Goal: Task Accomplishment & Management: Complete application form

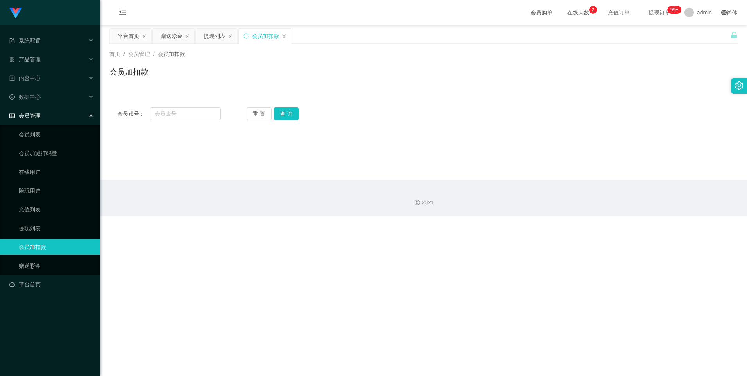
click at [53, 249] on link "会员加扣款" at bounding box center [56, 247] width 75 height 16
click at [168, 116] on input "text" at bounding box center [185, 113] width 70 height 13
type input "89414445"
click at [287, 116] on button "查 询" at bounding box center [286, 113] width 25 height 13
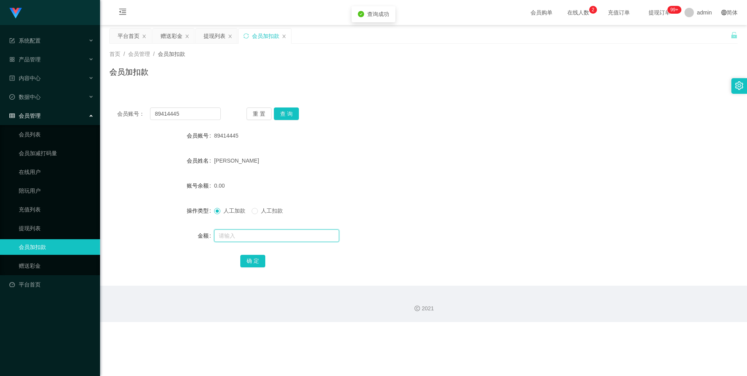
click at [243, 233] on input "text" at bounding box center [276, 235] width 125 height 13
type input "15"
click at [246, 263] on button "确 定" at bounding box center [252, 261] width 25 height 13
drag, startPoint x: 422, startPoint y: 232, endPoint x: 424, endPoint y: 225, distance: 7.7
click at [423, 231] on div at bounding box center [397, 236] width 367 height 16
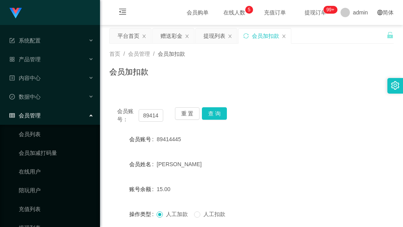
scroll to position [98, 0]
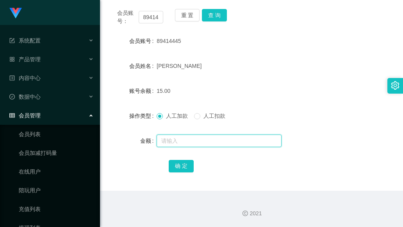
click at [172, 143] on input "text" at bounding box center [219, 141] width 125 height 13
type input "8"
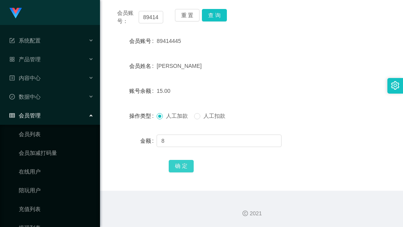
click at [180, 165] on button "确 定" at bounding box center [181, 166] width 25 height 13
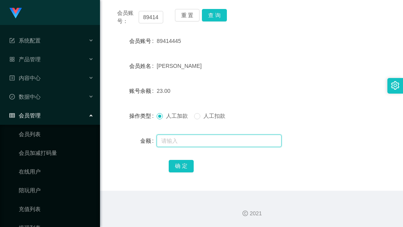
click at [170, 142] on input "text" at bounding box center [219, 141] width 125 height 13
type input "8"
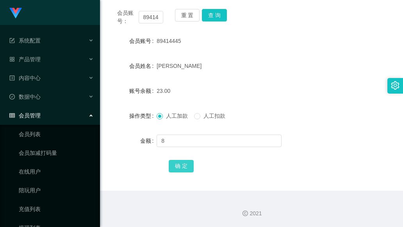
click at [182, 168] on button "确 定" at bounding box center [181, 166] width 25 height 13
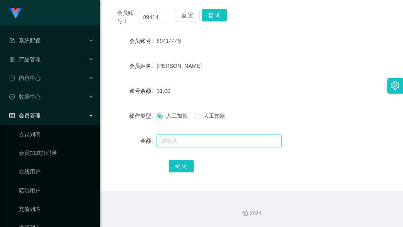
click at [178, 141] on input "text" at bounding box center [219, 141] width 125 height 13
type input "8"
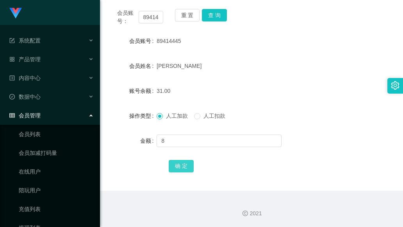
click at [183, 165] on button "确 定" at bounding box center [181, 166] width 25 height 13
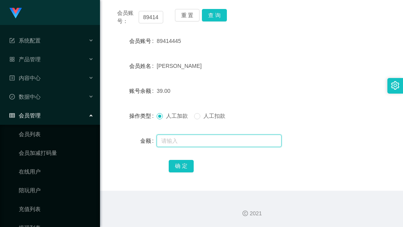
click at [165, 143] on input "text" at bounding box center [219, 141] width 125 height 13
type input "8"
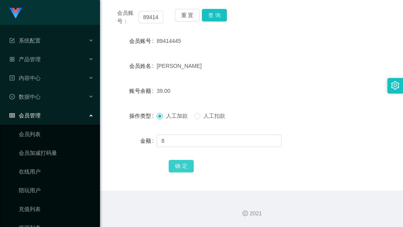
click at [180, 169] on button "确 定" at bounding box center [181, 166] width 25 height 13
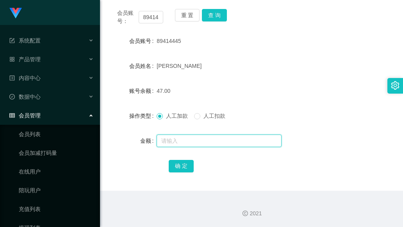
click at [172, 140] on input "text" at bounding box center [219, 141] width 125 height 13
type input "8"
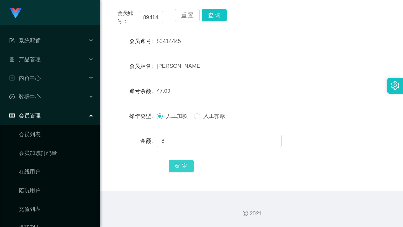
click at [176, 167] on button "确 定" at bounding box center [181, 166] width 25 height 13
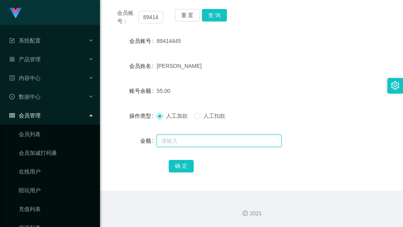
click at [178, 138] on input "text" at bounding box center [219, 141] width 125 height 13
type input "1000"
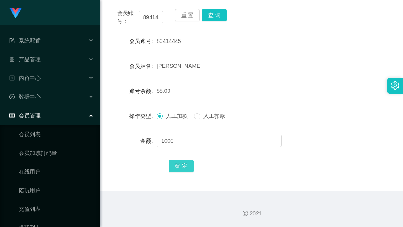
click at [182, 167] on button "确 定" at bounding box center [181, 166] width 25 height 13
click at [183, 16] on button "重 置" at bounding box center [187, 15] width 25 height 13
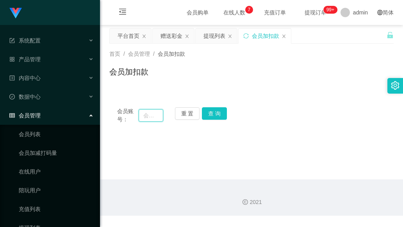
click at [144, 111] on input "text" at bounding box center [151, 115] width 25 height 13
type input "91775542"
click at [222, 115] on button "查 询" at bounding box center [214, 113] width 25 height 13
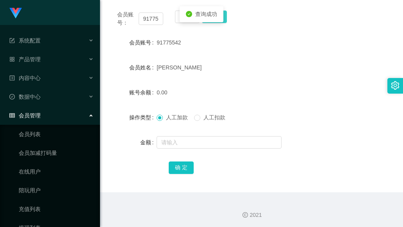
scroll to position [98, 0]
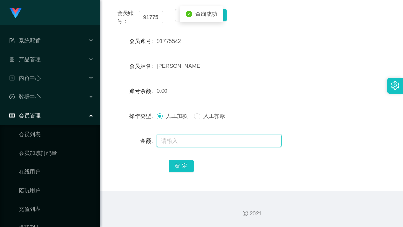
click at [191, 139] on input "text" at bounding box center [219, 141] width 125 height 13
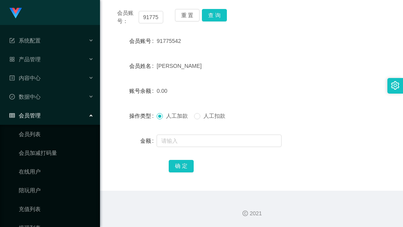
click at [209, 217] on div "2021" at bounding box center [251, 214] width 291 height 8
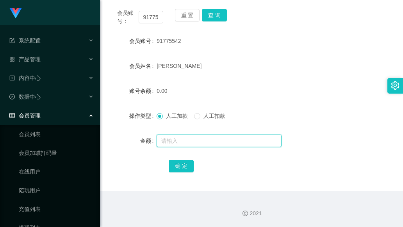
click at [177, 139] on input "text" at bounding box center [219, 141] width 125 height 13
type input "55"
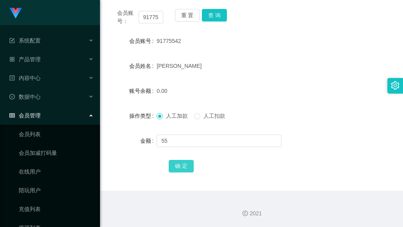
click at [184, 164] on button "确 定" at bounding box center [181, 166] width 25 height 13
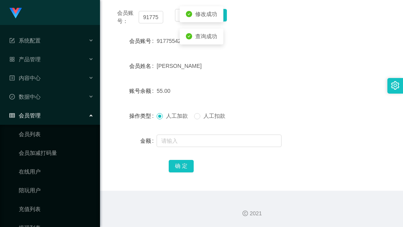
click at [302, 165] on div "确 定" at bounding box center [252, 166] width 166 height 16
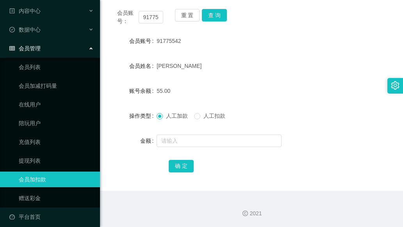
scroll to position [68, 0]
click at [45, 156] on link "提现列表" at bounding box center [56, 160] width 75 height 16
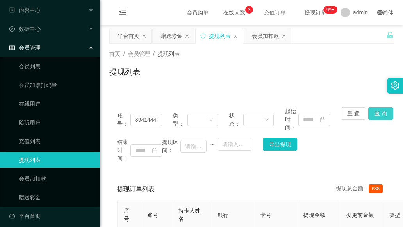
click at [381, 114] on button "查 询" at bounding box center [381, 113] width 25 height 13
drag, startPoint x: 351, startPoint y: 115, endPoint x: 305, endPoint y: 118, distance: 45.8
click at [351, 115] on button "重 置" at bounding box center [353, 113] width 25 height 13
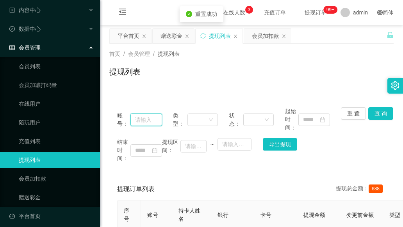
click at [146, 118] on input "text" at bounding box center [147, 120] width 32 height 13
type input "91775542"
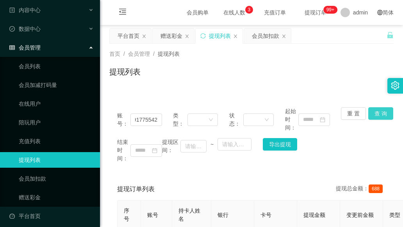
click at [374, 111] on button "查 询" at bounding box center [381, 113] width 25 height 13
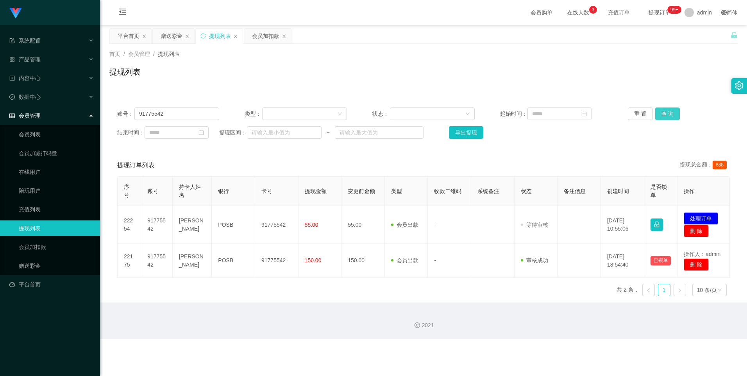
scroll to position [0, 0]
click at [55, 245] on link "会员加扣款" at bounding box center [56, 247] width 75 height 16
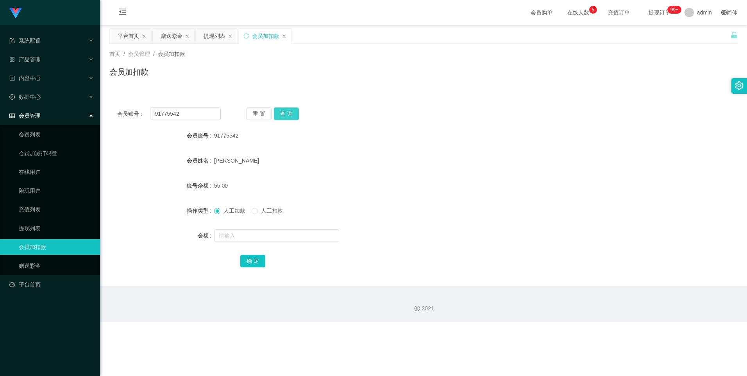
click at [289, 115] on button "查 询" at bounding box center [286, 113] width 25 height 13
click at [62, 230] on link "提现列表" at bounding box center [56, 228] width 75 height 16
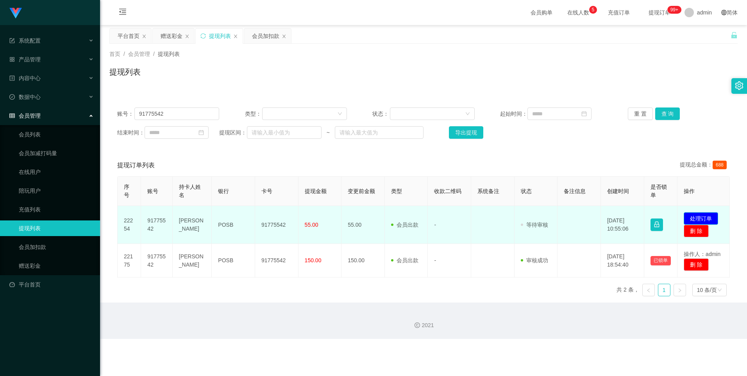
click at [711, 219] on button "处理订单" at bounding box center [701, 218] width 34 height 13
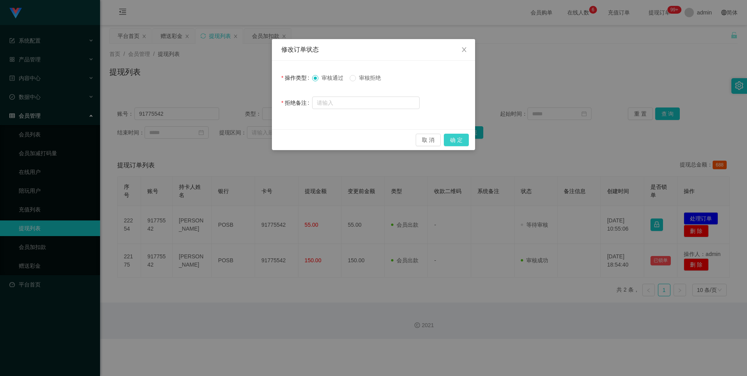
click at [455, 140] on button "确 定" at bounding box center [456, 140] width 25 height 13
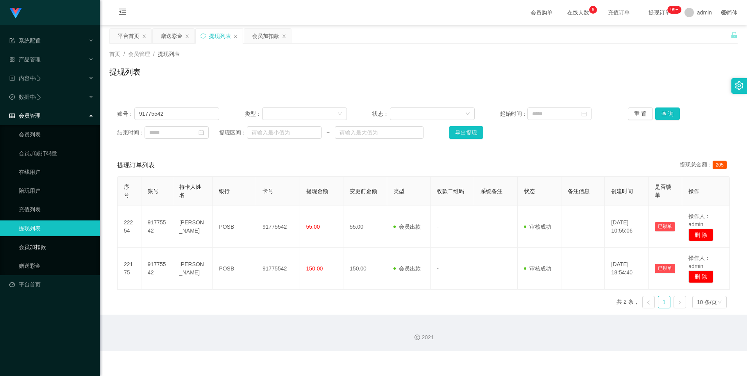
drag, startPoint x: 50, startPoint y: 247, endPoint x: 57, endPoint y: 249, distance: 7.9
click at [50, 247] on link "会员加扣款" at bounding box center [56, 247] width 75 height 16
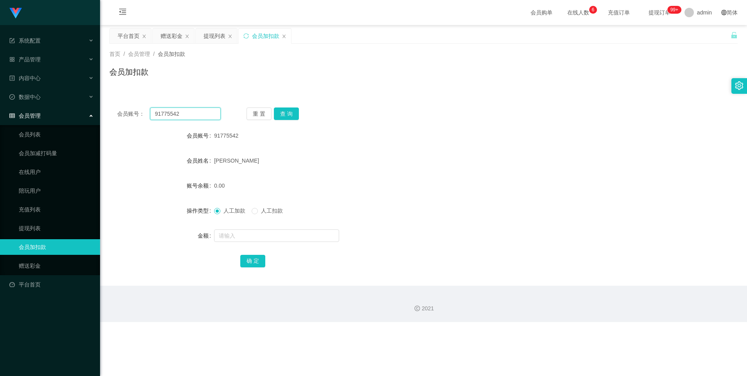
click at [187, 115] on input "91775542" at bounding box center [185, 113] width 70 height 13
type input "9"
type input "89414445"
click at [283, 116] on button "查 询" at bounding box center [286, 113] width 25 height 13
click at [238, 234] on input "text" at bounding box center [276, 235] width 125 height 13
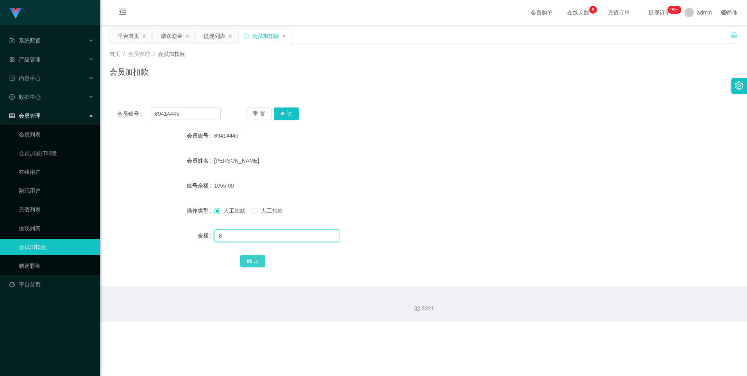
type input "8"
click at [251, 260] on button "确 定" at bounding box center [252, 261] width 25 height 13
click at [417, 235] on div at bounding box center [397, 236] width 367 height 16
drag, startPoint x: 186, startPoint y: 114, endPoint x: 152, endPoint y: 115, distance: 34.4
click at [152, 115] on input "89414445" at bounding box center [185, 113] width 70 height 13
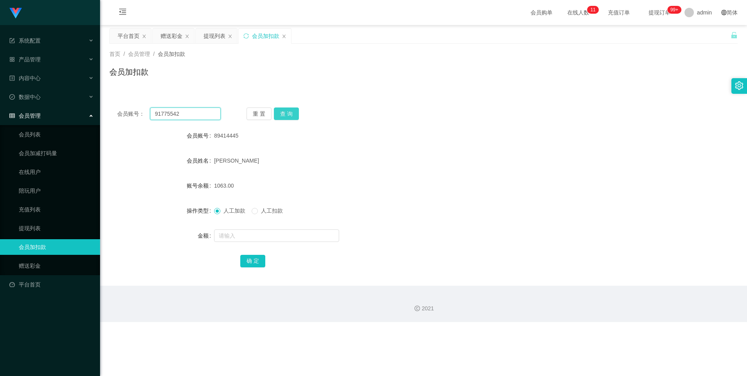
type input "91775542"
click at [280, 116] on button "查 询" at bounding box center [286, 113] width 25 height 13
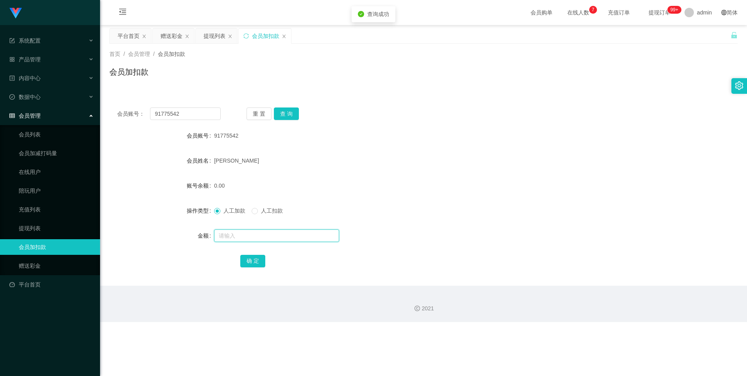
click at [242, 236] on input "text" at bounding box center [276, 235] width 125 height 13
type input "8"
click at [250, 261] on button "确 定" at bounding box center [252, 261] width 25 height 13
click at [238, 233] on input "text" at bounding box center [276, 235] width 125 height 13
type input "8"
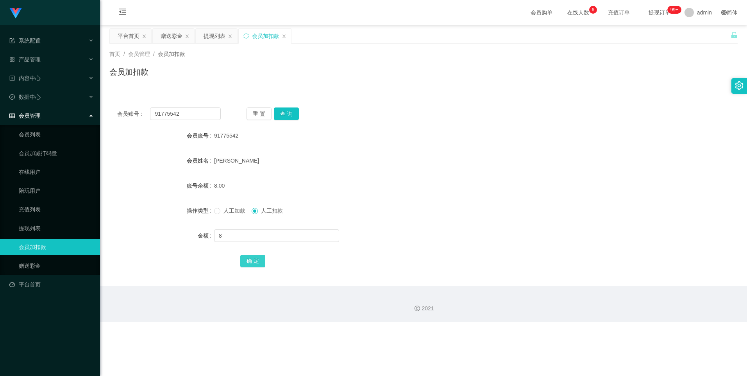
click at [251, 262] on button "确 定" at bounding box center [252, 261] width 25 height 13
drag, startPoint x: 183, startPoint y: 111, endPoint x: 150, endPoint y: 114, distance: 32.2
click at [150, 114] on input "91775542" at bounding box center [185, 113] width 70 height 13
type input "89414445"
click at [285, 115] on button "查 询" at bounding box center [286, 113] width 25 height 13
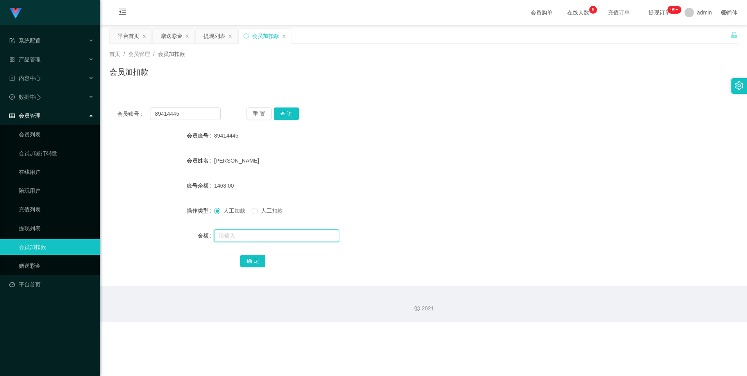
click at [238, 234] on input "text" at bounding box center [276, 235] width 125 height 13
type input "8"
click at [251, 267] on div "确 定" at bounding box center [423, 261] width 367 height 16
click at [251, 265] on button "确 定" at bounding box center [252, 261] width 25 height 13
click at [388, 248] on form "会员账号 89414445 会员姓名 [PERSON_NAME] 账号余额 1471.00 操作类型 人工加款 人工扣款 金额 确 定" at bounding box center [423, 198] width 628 height 141
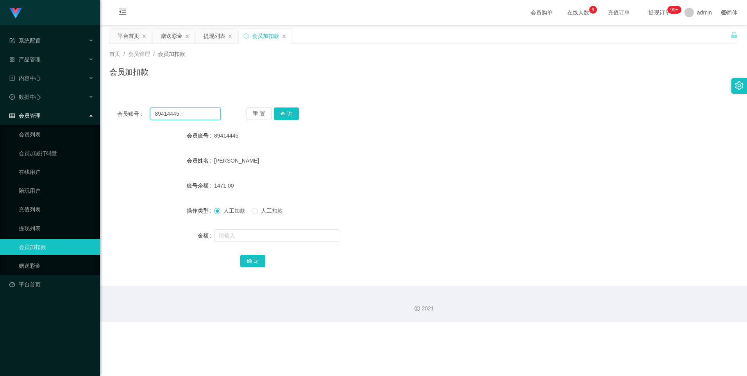
click at [181, 113] on input "89414445" at bounding box center [185, 113] width 70 height 13
drag, startPoint x: 181, startPoint y: 113, endPoint x: 141, endPoint y: 113, distance: 39.5
click at [141, 113] on div "会员账号： 89414445" at bounding box center [169, 113] width 104 height 13
type input "91775542"
click at [286, 113] on button "查 询" at bounding box center [286, 113] width 25 height 13
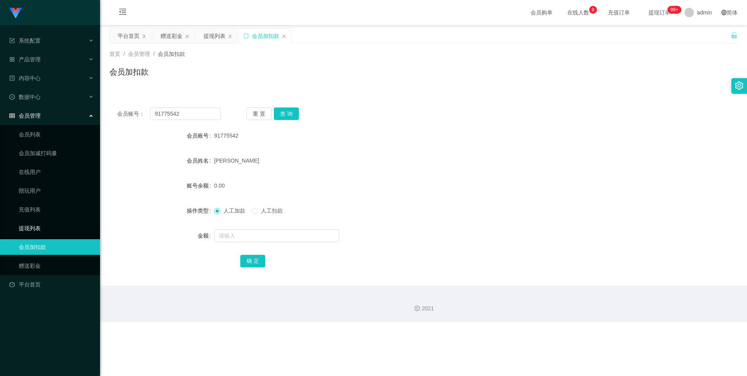
click at [41, 226] on link "提现列表" at bounding box center [56, 228] width 75 height 16
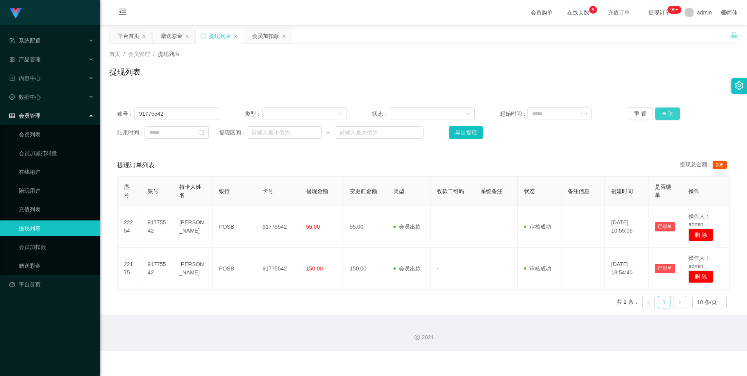
click at [665, 112] on button "查 询" at bounding box center [667, 113] width 25 height 13
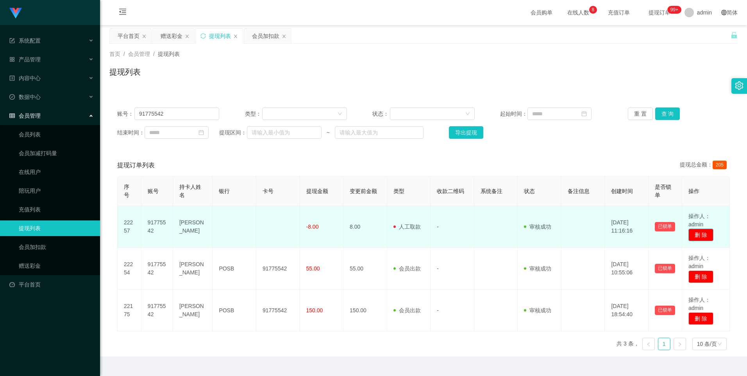
click at [701, 236] on button "删 除" at bounding box center [701, 235] width 25 height 13
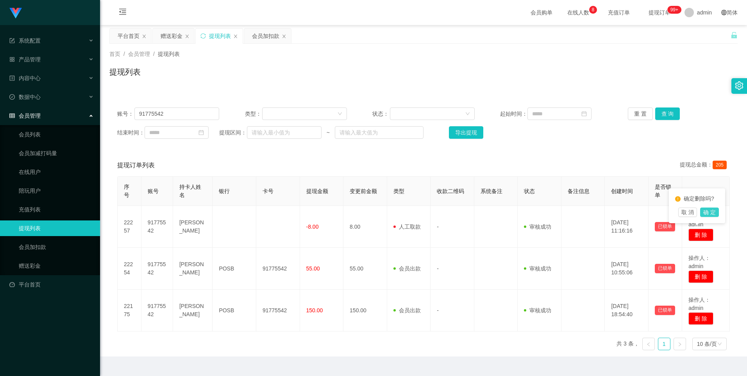
click at [708, 214] on button "确 定" at bounding box center [709, 212] width 19 height 9
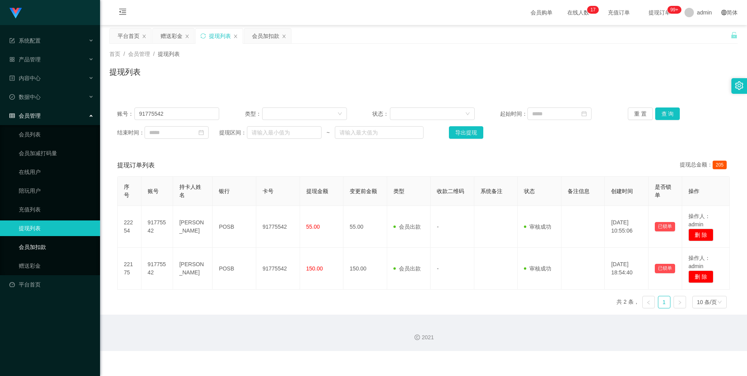
click at [58, 247] on link "会员加扣款" at bounding box center [56, 247] width 75 height 16
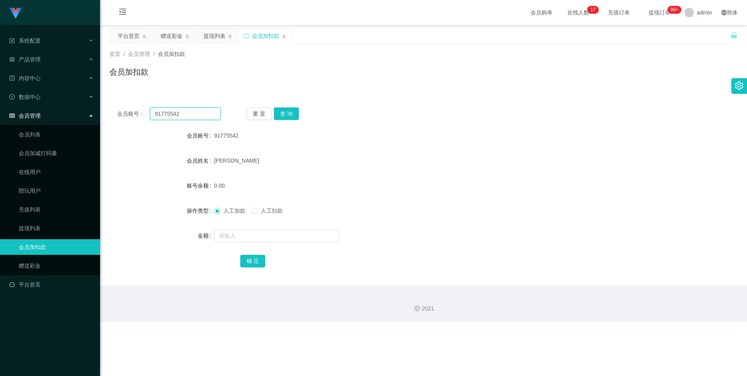
click at [187, 115] on input "91775542" at bounding box center [185, 113] width 70 height 13
type input "9"
type input "89414445"
click at [292, 112] on button "查 询" at bounding box center [286, 113] width 25 height 13
click at [239, 234] on input "text" at bounding box center [276, 235] width 125 height 13
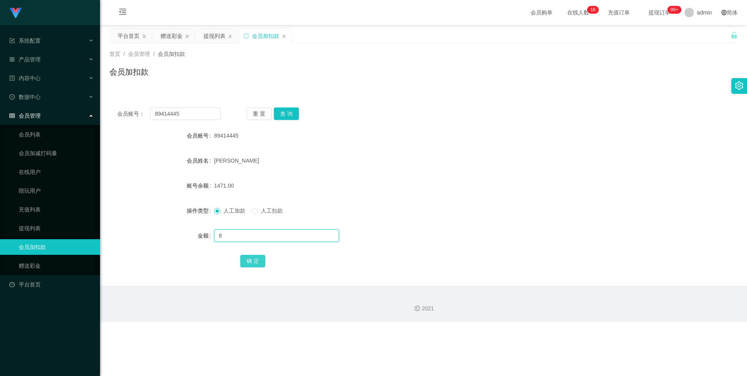
type input "8"
click at [252, 261] on button "确 定" at bounding box center [252, 261] width 25 height 13
click at [243, 235] on input "text" at bounding box center [276, 235] width 125 height 13
type input "8"
click at [260, 256] on button "确 定" at bounding box center [252, 261] width 25 height 13
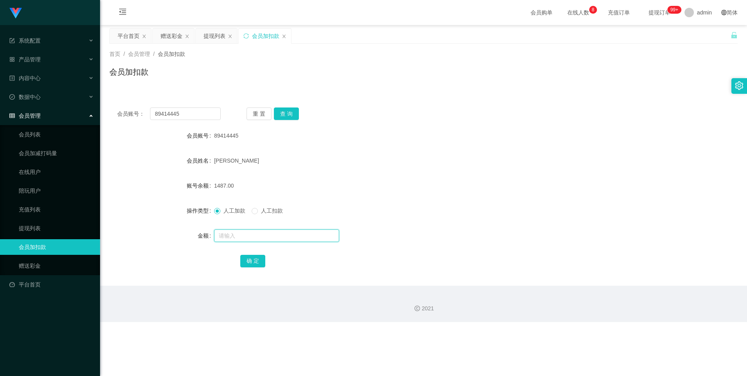
click at [234, 237] on input "text" at bounding box center [276, 235] width 125 height 13
type input "8"
click at [253, 263] on button "确 定" at bounding box center [252, 261] width 25 height 13
